Goal: Book appointment/travel/reservation

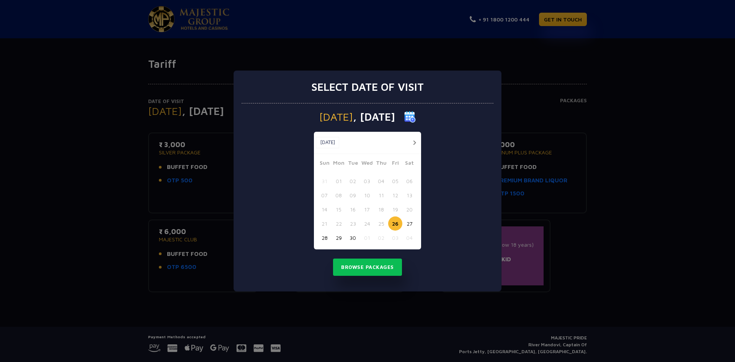
click at [353, 237] on button "30" at bounding box center [353, 238] width 14 height 14
click at [368, 268] on button "Browse Packages" at bounding box center [367, 268] width 69 height 18
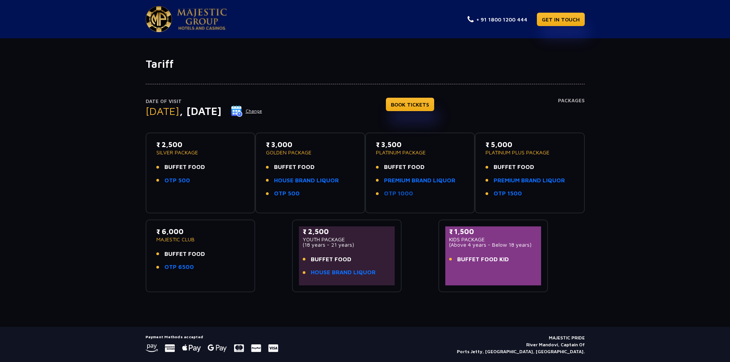
click at [396, 195] on link "OTP 1000" at bounding box center [398, 193] width 29 height 9
click at [314, 180] on link "HOUSE BRAND LIQUOR" at bounding box center [306, 180] width 65 height 9
click at [262, 111] on button "Change" at bounding box center [247, 111] width 32 height 12
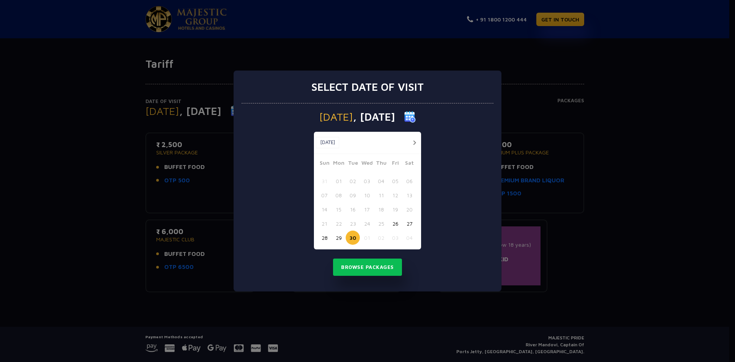
click at [416, 144] on button "button" at bounding box center [415, 143] width 10 height 10
click at [381, 182] on button "02" at bounding box center [381, 181] width 14 height 14
click at [373, 268] on button "Browse Packages" at bounding box center [367, 268] width 69 height 18
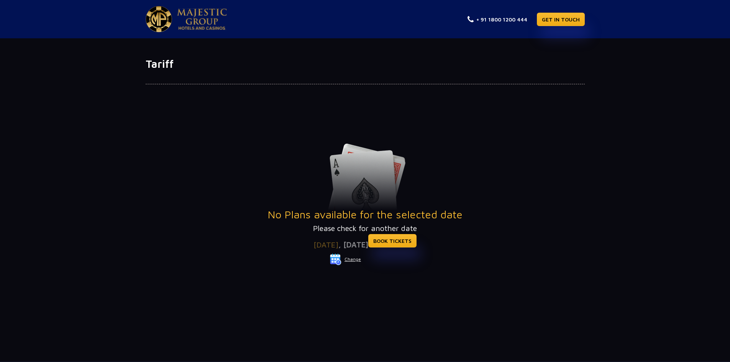
click at [355, 260] on button "Change" at bounding box center [345, 259] width 32 height 12
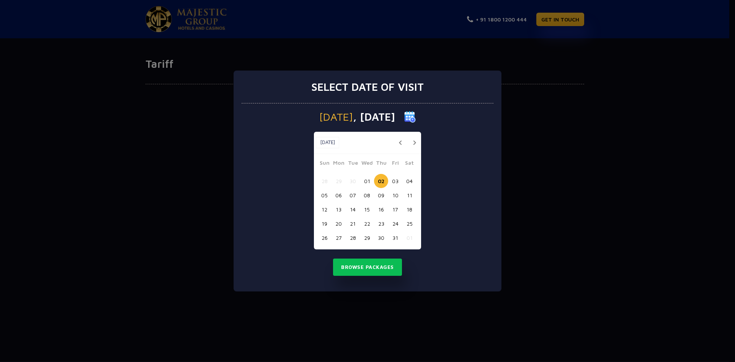
click at [399, 182] on button "03" at bounding box center [395, 181] width 14 height 14
click at [368, 271] on button "Browse Packages" at bounding box center [367, 268] width 69 height 18
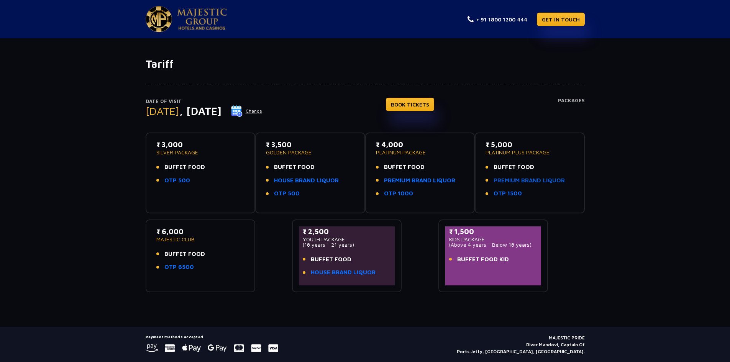
click at [542, 183] on link "PREMIUM BRAND LIQUOR" at bounding box center [528, 180] width 71 height 9
